Goal: Information Seeking & Learning: Learn about a topic

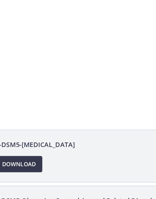
click at [44, 41] on div at bounding box center [57, 31] width 156 height 88
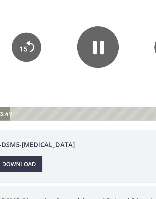
click at [58, 27] on icon "Pause" at bounding box center [56, 26] width 27 height 27
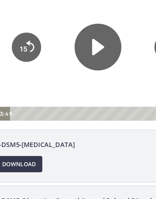
click at [58, 29] on icon "Play Video" at bounding box center [57, 26] width 31 height 31
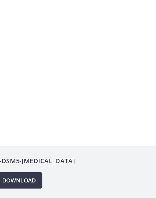
click at [57, 43] on div at bounding box center [57, 47] width 156 height 88
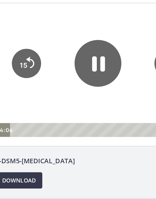
click at [56, 41] on icon "Pause" at bounding box center [57, 42] width 31 height 31
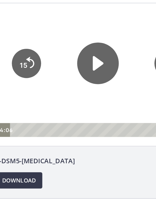
click at [60, 45] on icon "Play Video" at bounding box center [56, 42] width 27 height 27
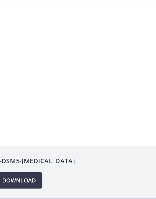
click at [56, 48] on div at bounding box center [57, 47] width 156 height 88
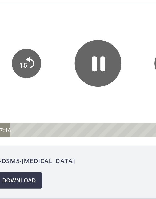
click at [56, 47] on icon "Pause" at bounding box center [57, 43] width 9 height 10
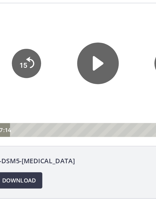
click at [60, 43] on icon "Play Video" at bounding box center [57, 43] width 7 height 10
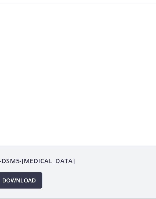
click at [54, 52] on div at bounding box center [57, 47] width 156 height 88
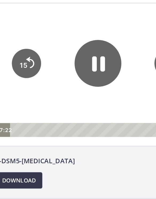
click at [56, 49] on icon "Pause" at bounding box center [57, 42] width 31 height 31
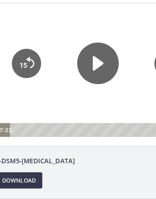
click at [59, 44] on icon "Play Video" at bounding box center [57, 43] width 7 height 10
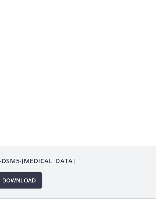
click at [56, 58] on div at bounding box center [57, 47] width 156 height 88
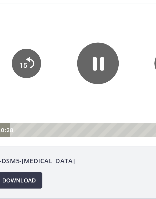
click at [59, 48] on icon "Pause" at bounding box center [56, 42] width 27 height 27
click at [61, 43] on icon "Play Video" at bounding box center [56, 42] width 27 height 27
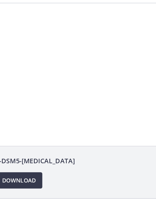
click at [61, 59] on div at bounding box center [57, 47] width 156 height 88
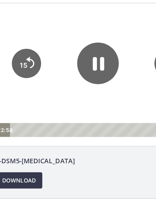
click at [14, 43] on icon "15" at bounding box center [10, 42] width 19 height 19
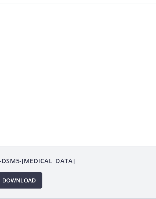
click at [53, 54] on div at bounding box center [57, 47] width 156 height 88
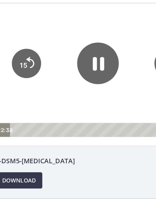
click at [55, 46] on icon "Pause" at bounding box center [57, 43] width 7 height 9
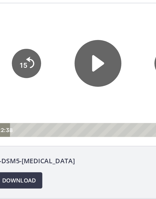
click at [56, 40] on icon "Play Video" at bounding box center [57, 42] width 8 height 11
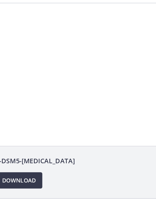
click at [58, 56] on div at bounding box center [57, 47] width 156 height 88
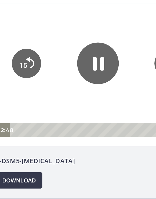
click at [57, 45] on icon "Pause" at bounding box center [56, 42] width 27 height 27
click at [56, 52] on icon "Play Video" at bounding box center [56, 42] width 27 height 27
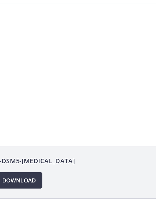
click at [57, 56] on div at bounding box center [57, 47] width 156 height 88
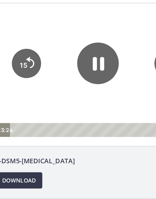
click at [57, 42] on icon "Pause" at bounding box center [56, 42] width 27 height 27
click at [61, 43] on icon "Play Video" at bounding box center [57, 43] width 7 height 10
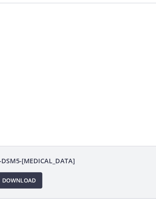
click at [57, 56] on div at bounding box center [57, 47] width 156 height 88
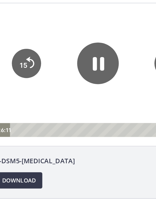
click at [58, 44] on icon "Pause" at bounding box center [56, 42] width 27 height 27
click at [61, 43] on icon "Play Video" at bounding box center [56, 42] width 27 height 27
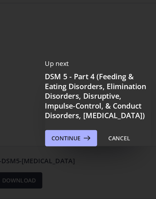
click at [48, 120] on span "Continue" at bounding box center [57, 123] width 19 height 6
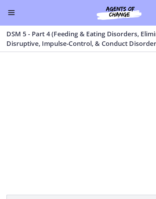
click at [87, 62] on div "Tap for sound @keyframes VOLUME_SMALL_WAVE_FLASH { 0% { opacity: 0; } 33% { opa…" at bounding box center [78, 91] width 156 height 79
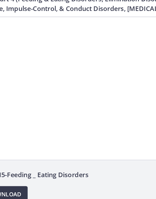
click at [33, 65] on div at bounding box center [42, 61] width 156 height 88
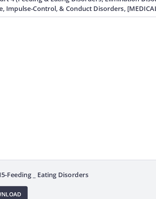
click at [53, 59] on div at bounding box center [42, 61] width 156 height 88
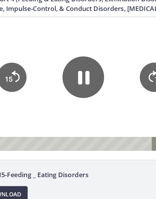
click at [47, 56] on icon "Pause" at bounding box center [42, 56] width 7 height 9
click at [46, 56] on icon "Play Video" at bounding box center [42, 56] width 7 height 10
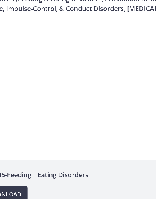
click at [49, 61] on div at bounding box center [42, 61] width 156 height 88
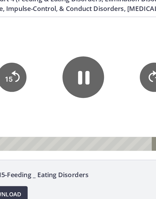
click at [46, 59] on icon "Pause" at bounding box center [42, 56] width 7 height 9
click at [48, 57] on icon "Play Video" at bounding box center [42, 56] width 27 height 27
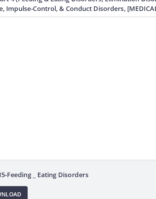
click at [43, 63] on div at bounding box center [42, 61] width 156 height 88
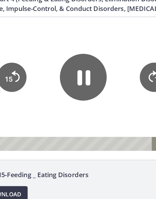
click at [45, 60] on icon "Pause" at bounding box center [43, 57] width 9 height 10
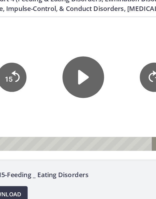
click at [47, 55] on icon "Play Video" at bounding box center [42, 56] width 27 height 27
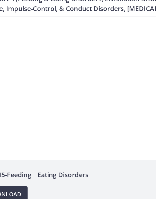
click at [42, 70] on div at bounding box center [42, 61] width 156 height 88
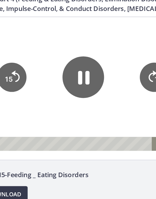
click at [47, 57] on icon "Pause" at bounding box center [42, 56] width 7 height 9
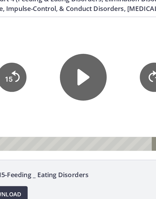
click at [40, 57] on icon "Play Video" at bounding box center [43, 56] width 8 height 11
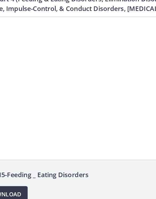
click at [41, 66] on div at bounding box center [42, 61] width 156 height 88
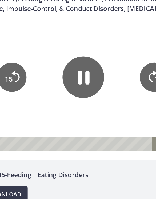
click at [42, 59] on icon "Pause" at bounding box center [42, 56] width 27 height 27
click at [68, 75] on div at bounding box center [42, 61] width 156 height 88
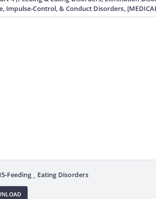
click at [42, 65] on div at bounding box center [42, 61] width 156 height 88
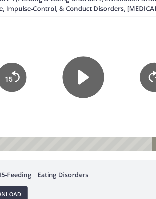
click at [44, 59] on icon "Play Video" at bounding box center [42, 56] width 27 height 27
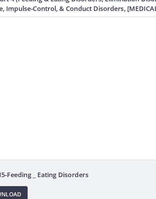
click at [52, 61] on div at bounding box center [42, 61] width 156 height 88
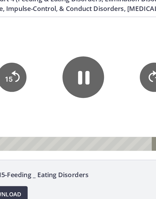
click at [46, 57] on icon "Pause" at bounding box center [42, 56] width 7 height 9
click at [47, 56] on icon "Play Video" at bounding box center [42, 56] width 27 height 27
click at [46, 56] on icon "Pause" at bounding box center [42, 56] width 7 height 9
click at [42, 60] on icon "Play Video" at bounding box center [42, 56] width 7 height 10
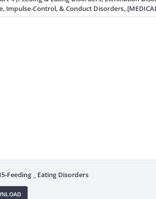
click at [45, 61] on div at bounding box center [42, 61] width 156 height 88
click at [49, 72] on div at bounding box center [42, 61] width 156 height 88
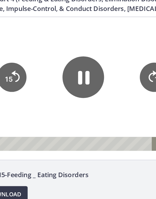
click at [42, 60] on icon "Pause" at bounding box center [42, 56] width 27 height 27
click at [45, 58] on icon "Play Video" at bounding box center [42, 56] width 27 height 27
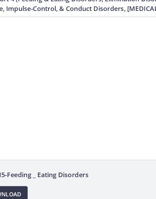
click at [39, 70] on div at bounding box center [42, 61] width 156 height 88
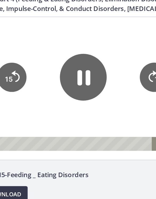
click at [42, 60] on icon "Pause" at bounding box center [42, 56] width 31 height 31
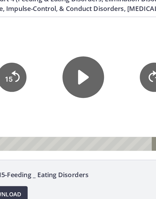
click at [53, 81] on div at bounding box center [42, 61] width 156 height 88
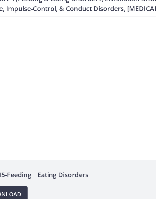
click at [45, 74] on div at bounding box center [42, 61] width 156 height 88
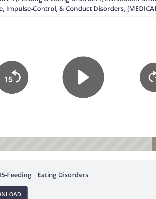
click at [55, 79] on div at bounding box center [42, 61] width 156 height 88
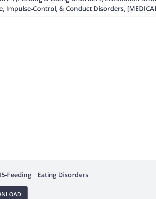
click at [48, 63] on div at bounding box center [42, 61] width 156 height 88
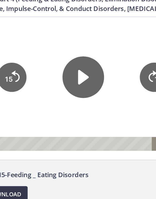
click at [42, 56] on icon "Play Video" at bounding box center [42, 56] width 7 height 10
click at [71, 65] on div at bounding box center [42, 61] width 156 height 88
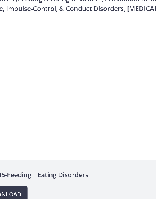
click at [41, 72] on div at bounding box center [42, 61] width 156 height 88
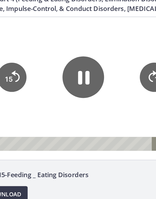
click at [45, 59] on icon "Pause" at bounding box center [42, 56] width 7 height 9
click at [43, 61] on icon "Play Video" at bounding box center [42, 56] width 27 height 27
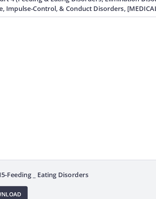
click at [51, 72] on div at bounding box center [42, 61] width 156 height 88
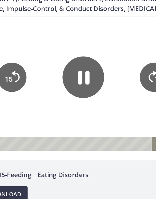
click at [43, 59] on icon "Pause" at bounding box center [42, 56] width 27 height 27
click at [37, 81] on div at bounding box center [42, 61] width 156 height 88
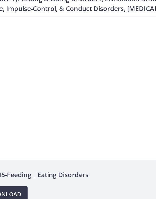
click at [35, 74] on div at bounding box center [42, 61] width 156 height 88
